Goal: Find specific page/section: Find specific page/section

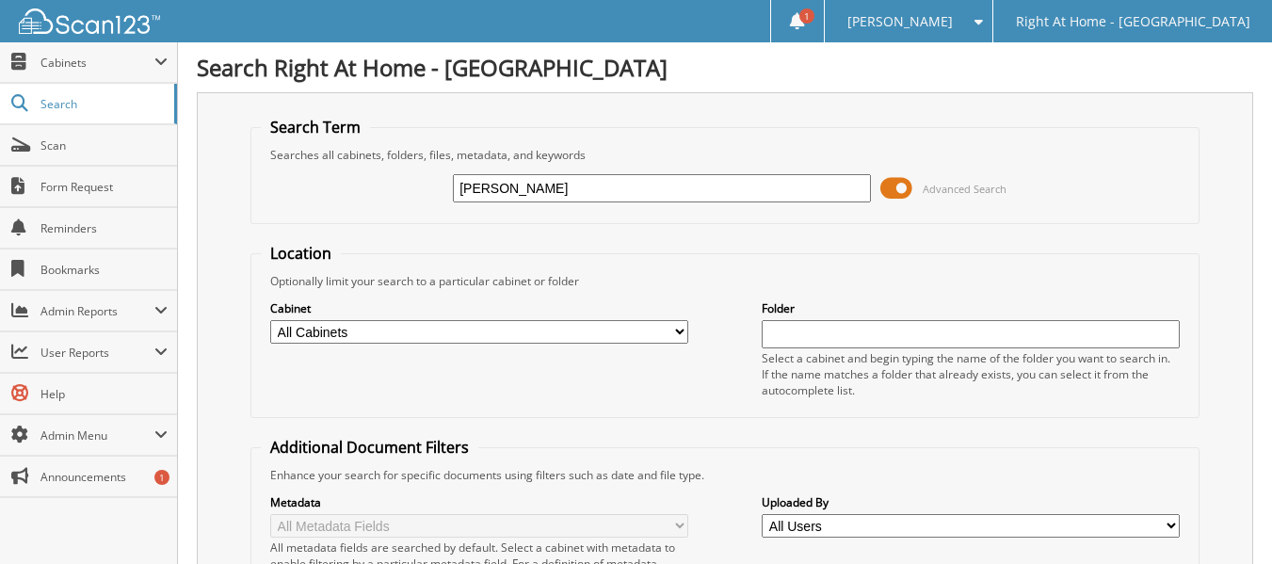
drag, startPoint x: 545, startPoint y: 188, endPoint x: 257, endPoint y: 175, distance: 288.5
click at [257, 175] on fieldset "Search Term Searches all cabinets, folders, files, metadata, and keywords pam A…" at bounding box center [725, 170] width 949 height 107
type input "[PERSON_NAME]"
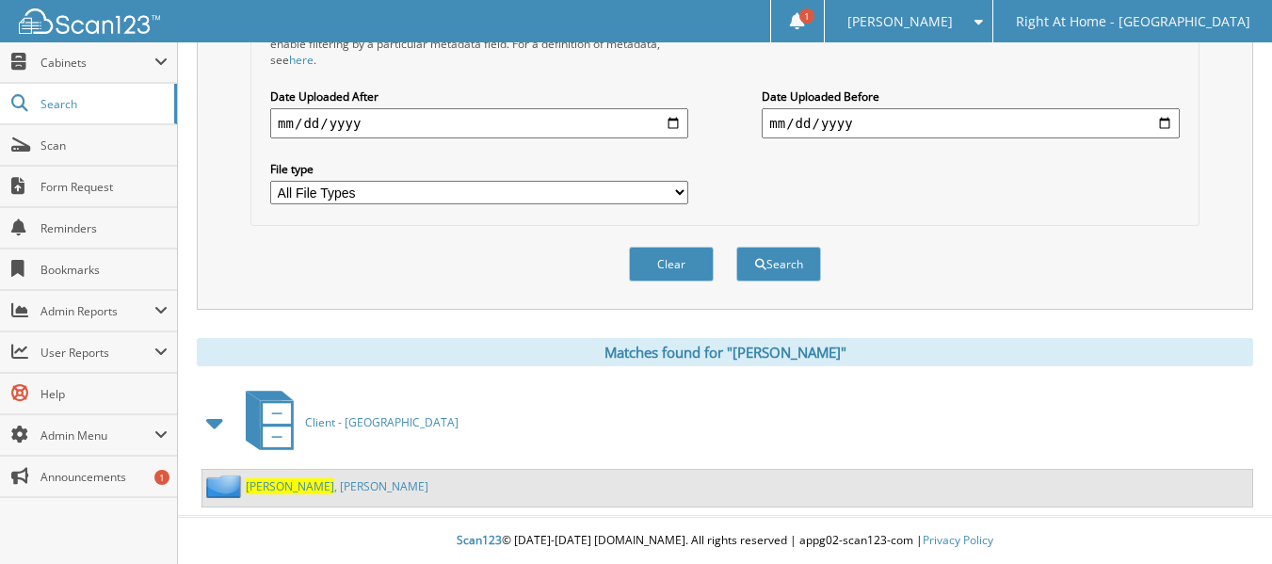
click at [298, 486] on link "[PERSON_NAME]" at bounding box center [337, 486] width 183 height 16
